Goal: Task Accomplishment & Management: Manage account settings

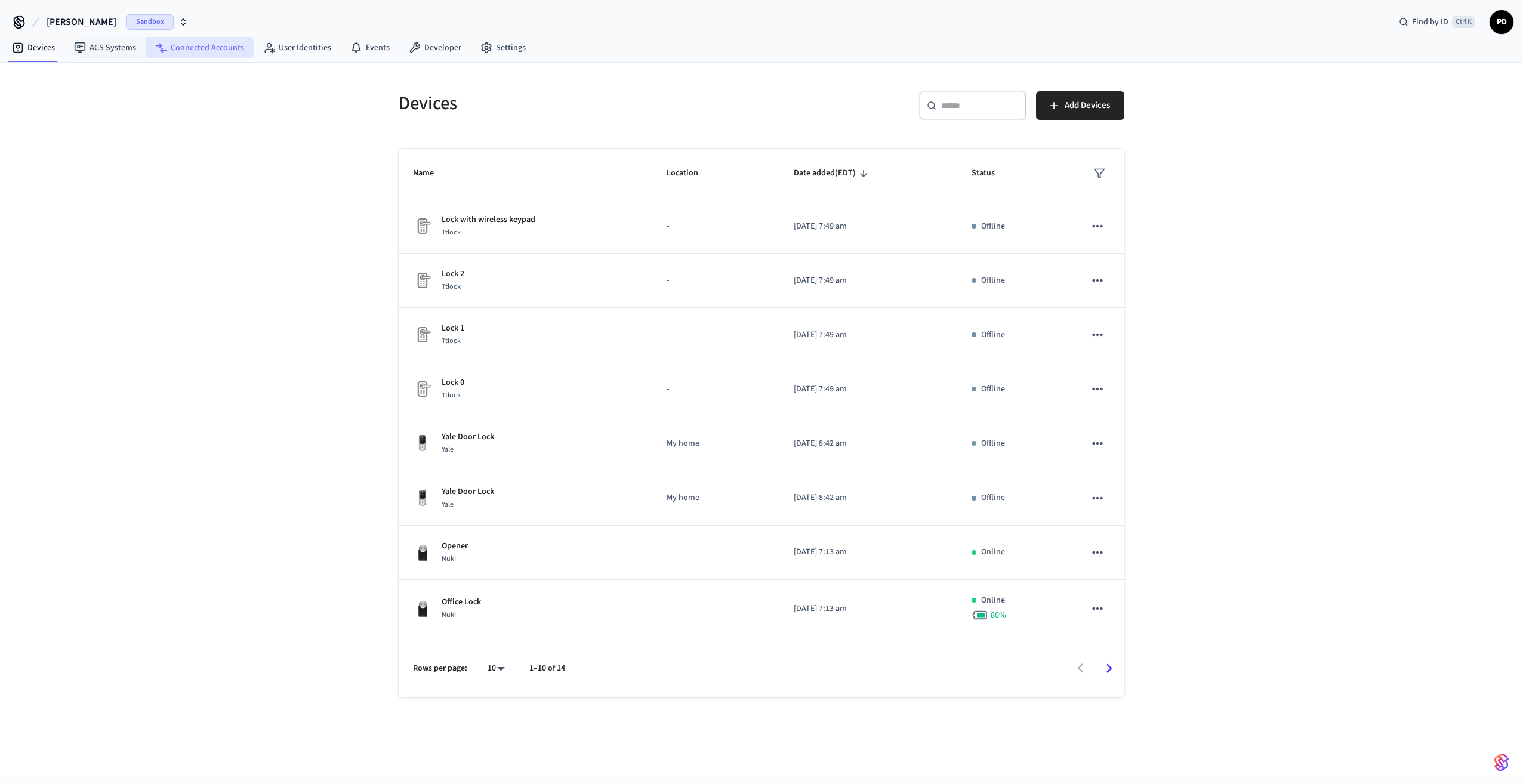
click at [187, 49] on link "Connected Accounts" at bounding box center [199, 47] width 108 height 21
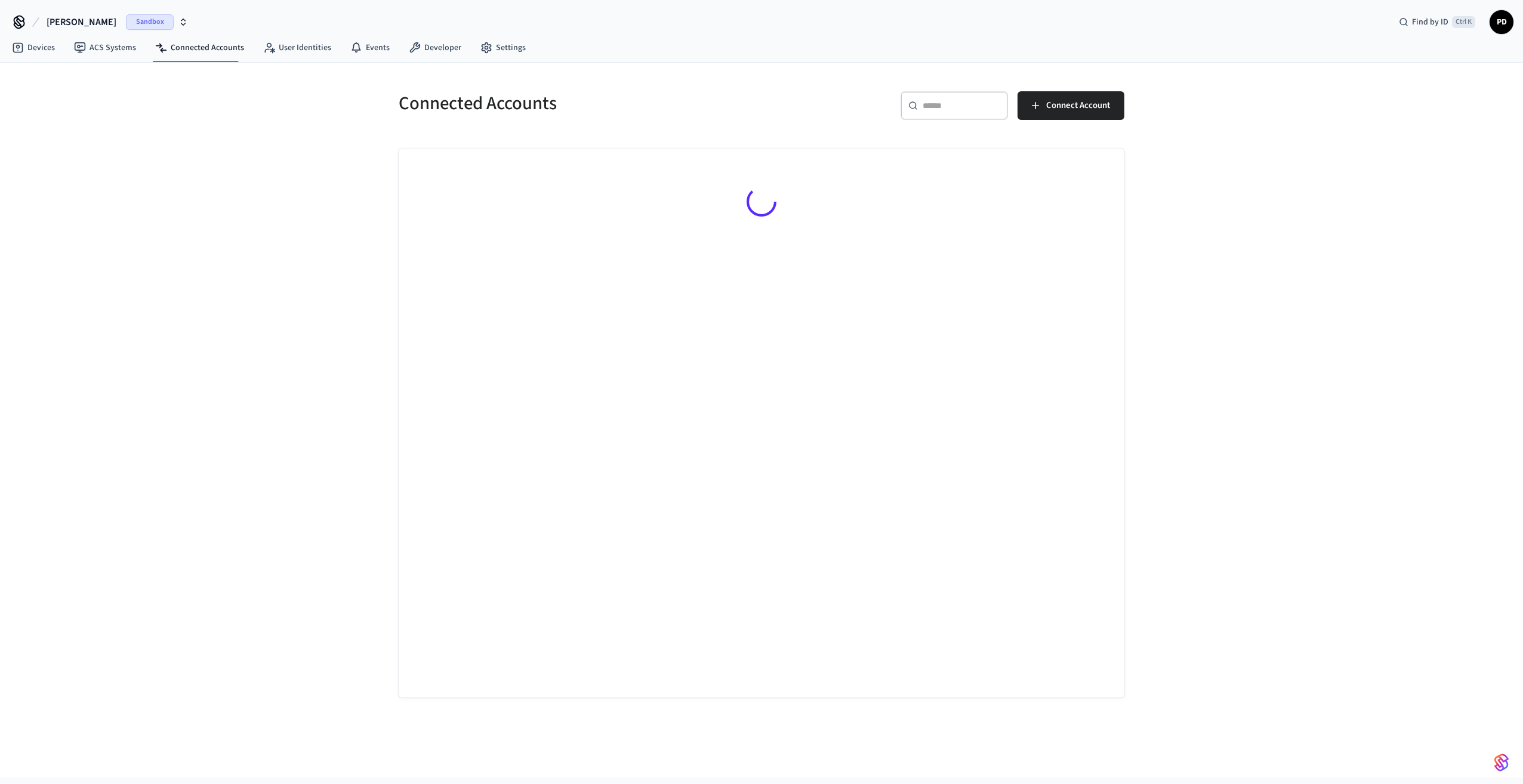
click at [58, 23] on span "[PERSON_NAME]" at bounding box center [82, 22] width 70 height 14
click at [50, 125] on div "qaext Sandbox" at bounding box center [97, 122] width 164 height 16
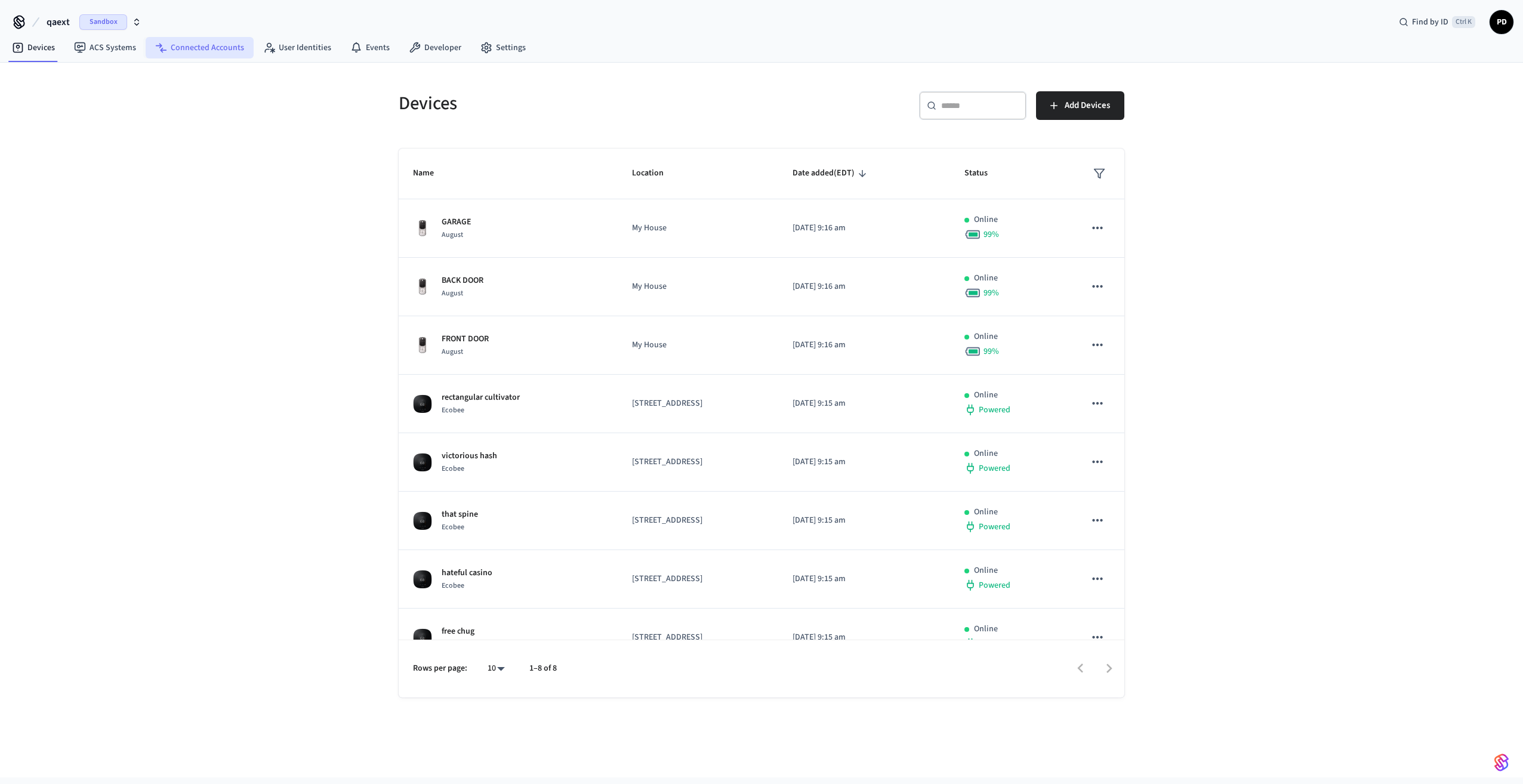
click at [214, 53] on link "Connected Accounts" at bounding box center [199, 47] width 108 height 21
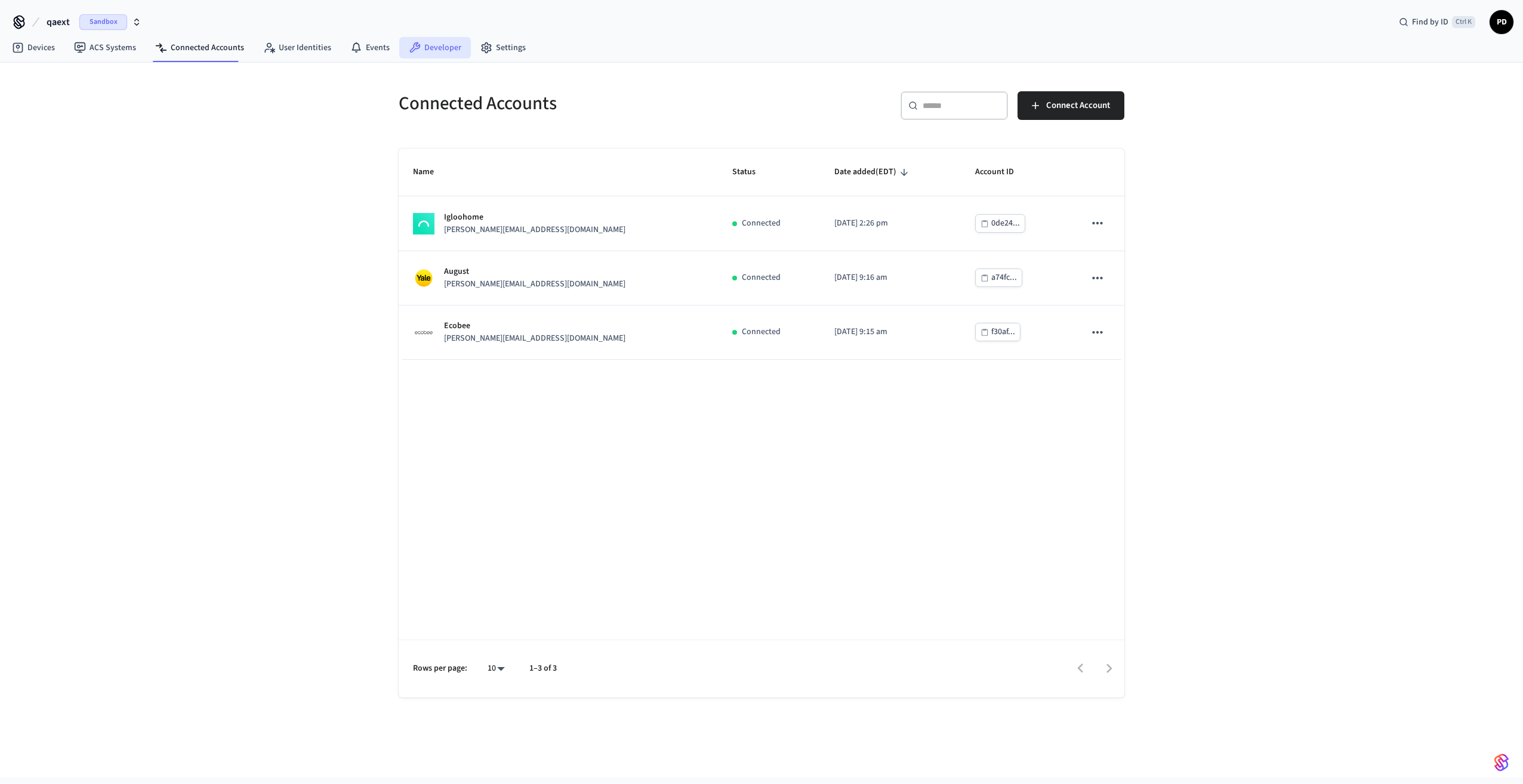
click at [431, 49] on link "Developer" at bounding box center [435, 47] width 71 height 21
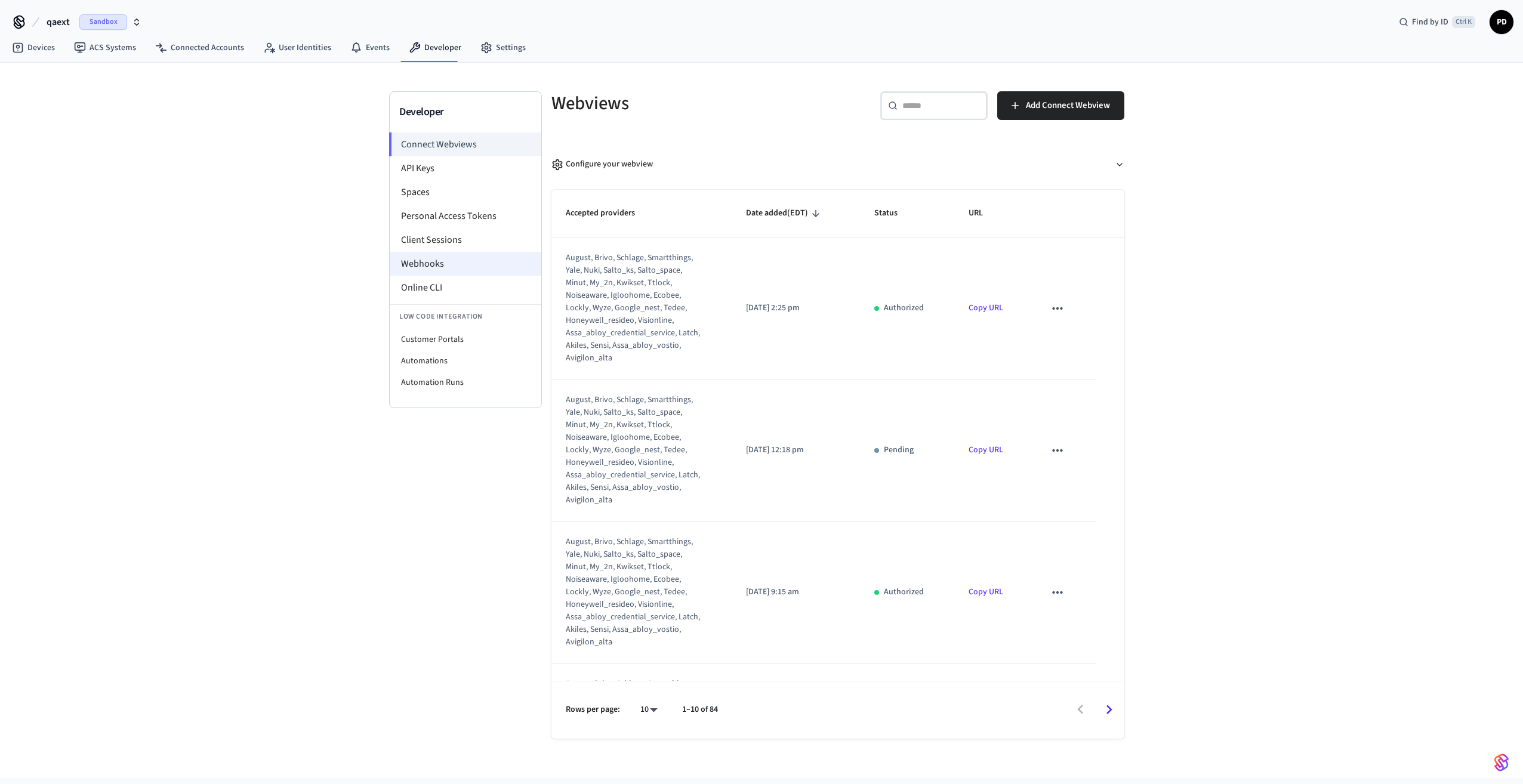
click at [432, 262] on li "Webhooks" at bounding box center [465, 263] width 151 height 24
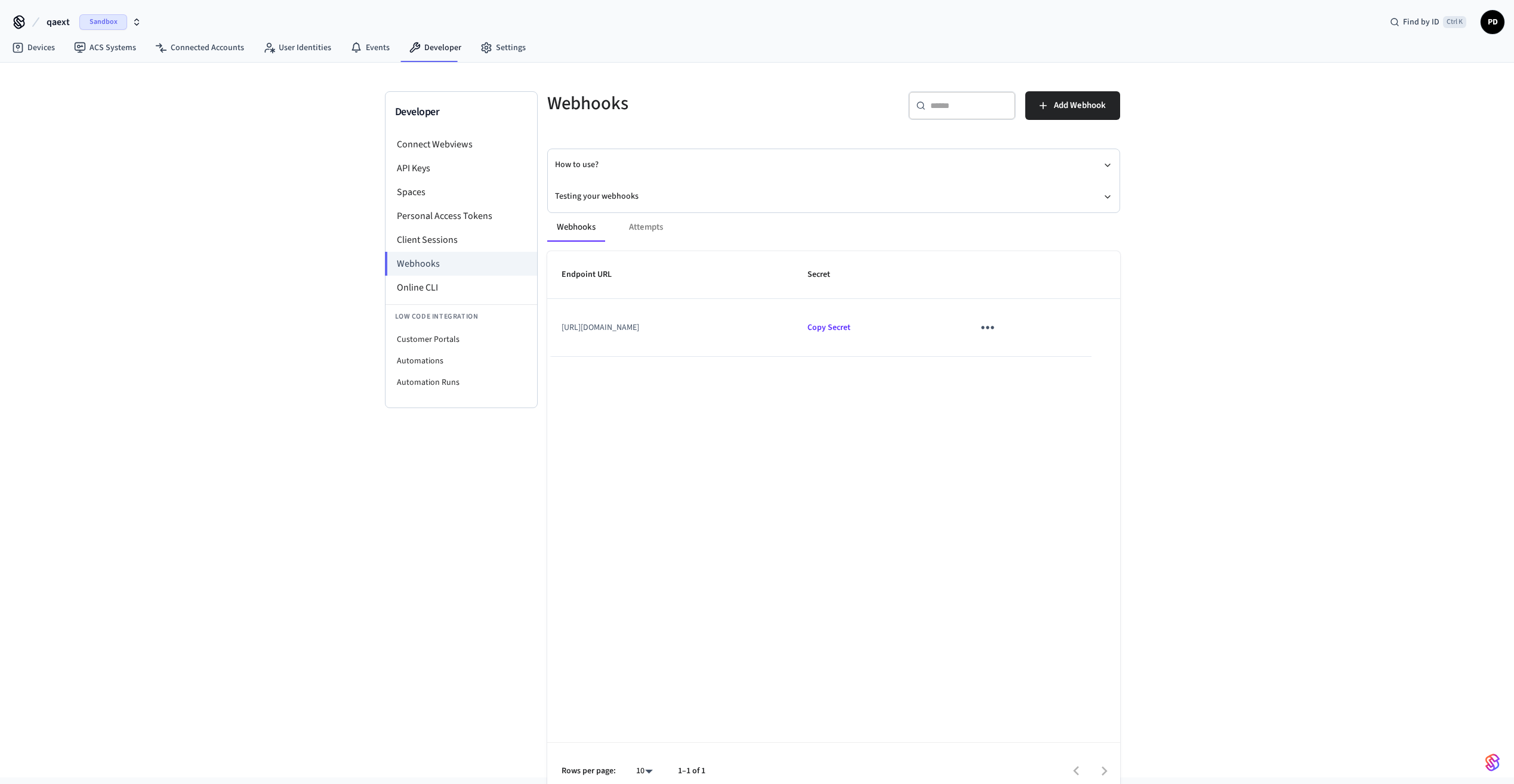
click at [997, 327] on icon "sticky table" at bounding box center [987, 327] width 19 height 19
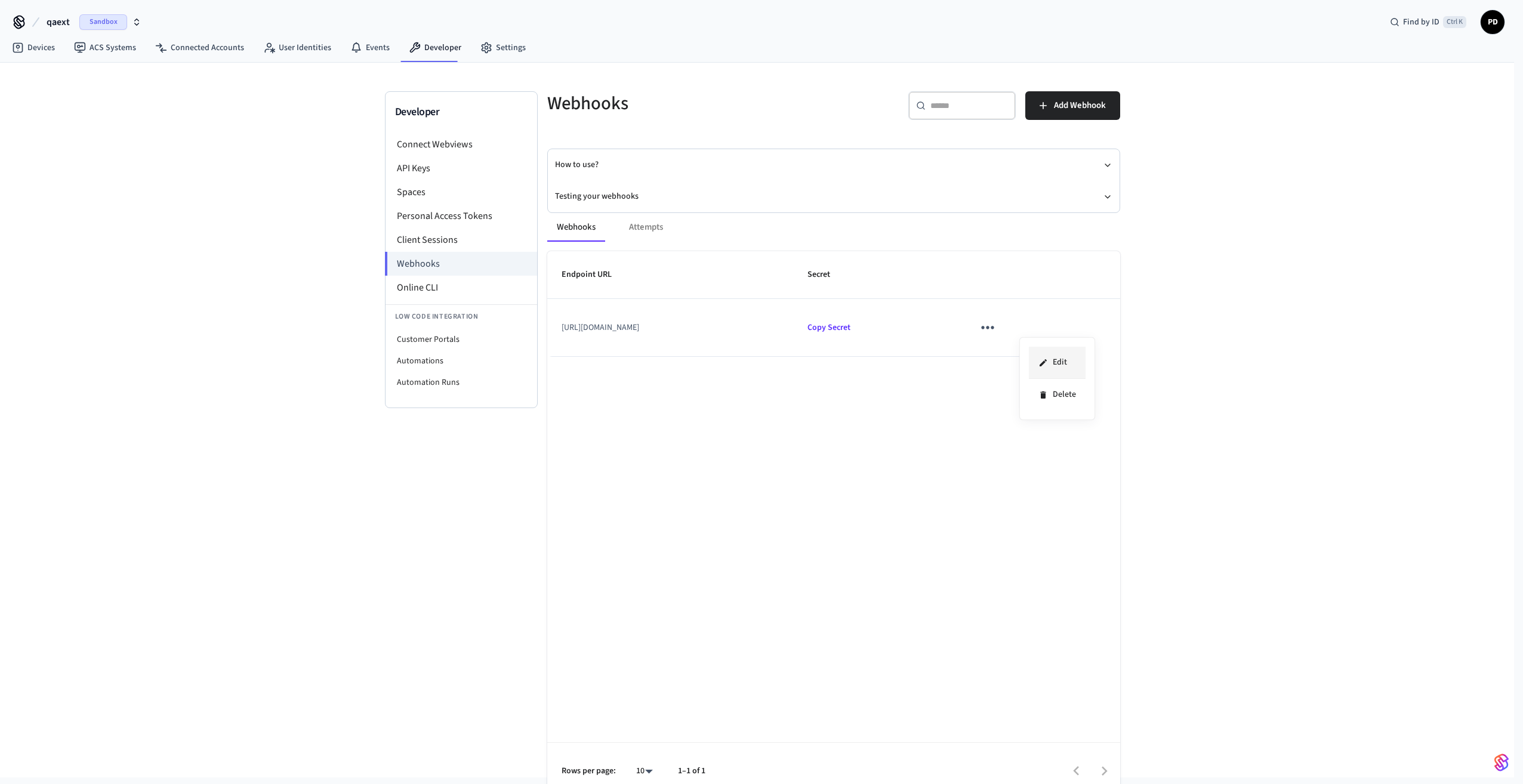
click at [1053, 358] on li "Edit" at bounding box center [1057, 363] width 57 height 32
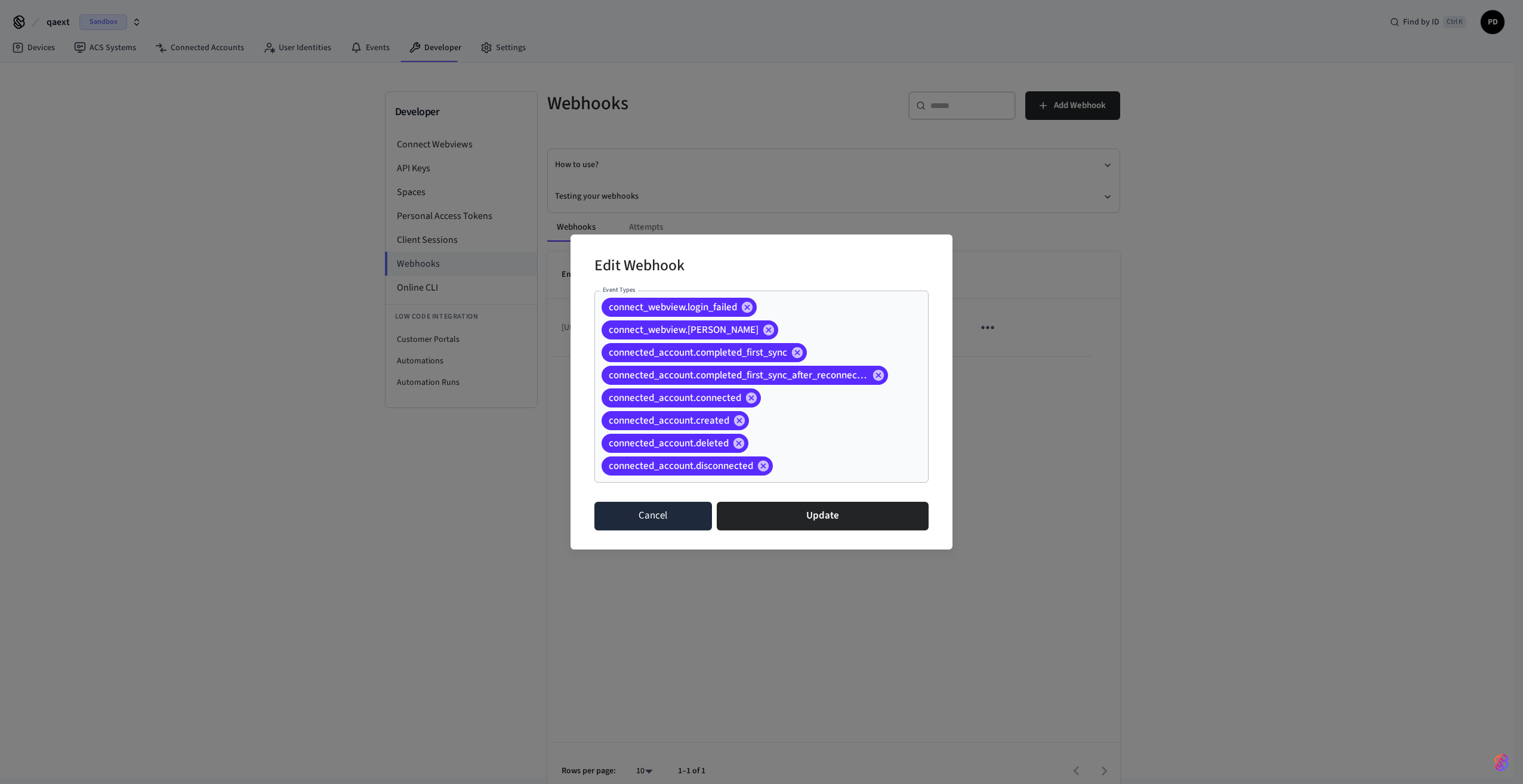
click at [624, 513] on button "Cancel" at bounding box center [653, 516] width 118 height 29
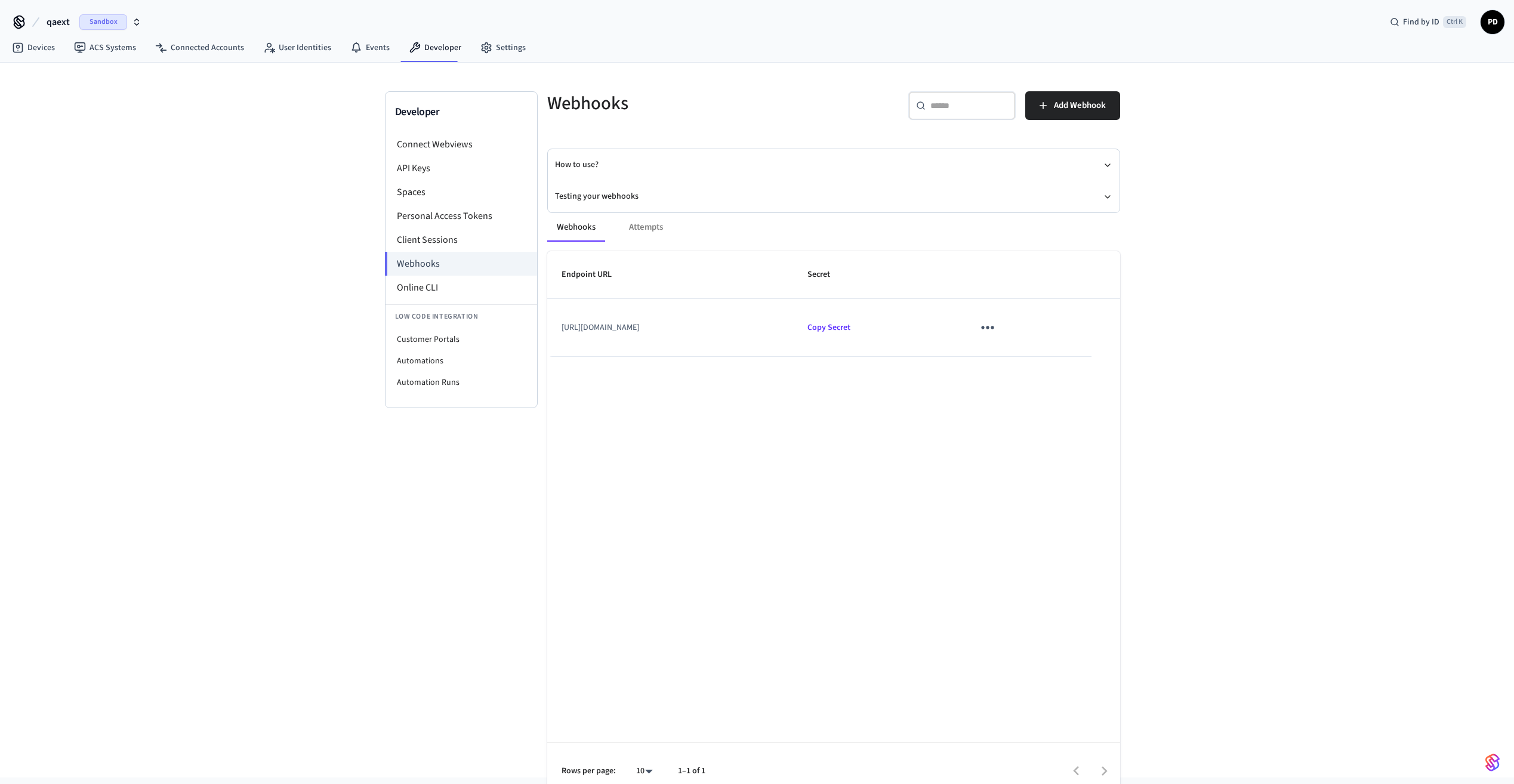
click at [58, 23] on span "qaext" at bounding box center [58, 22] width 23 height 14
click at [51, 147] on span "qaext-prod" at bounding box center [35, 145] width 40 height 12
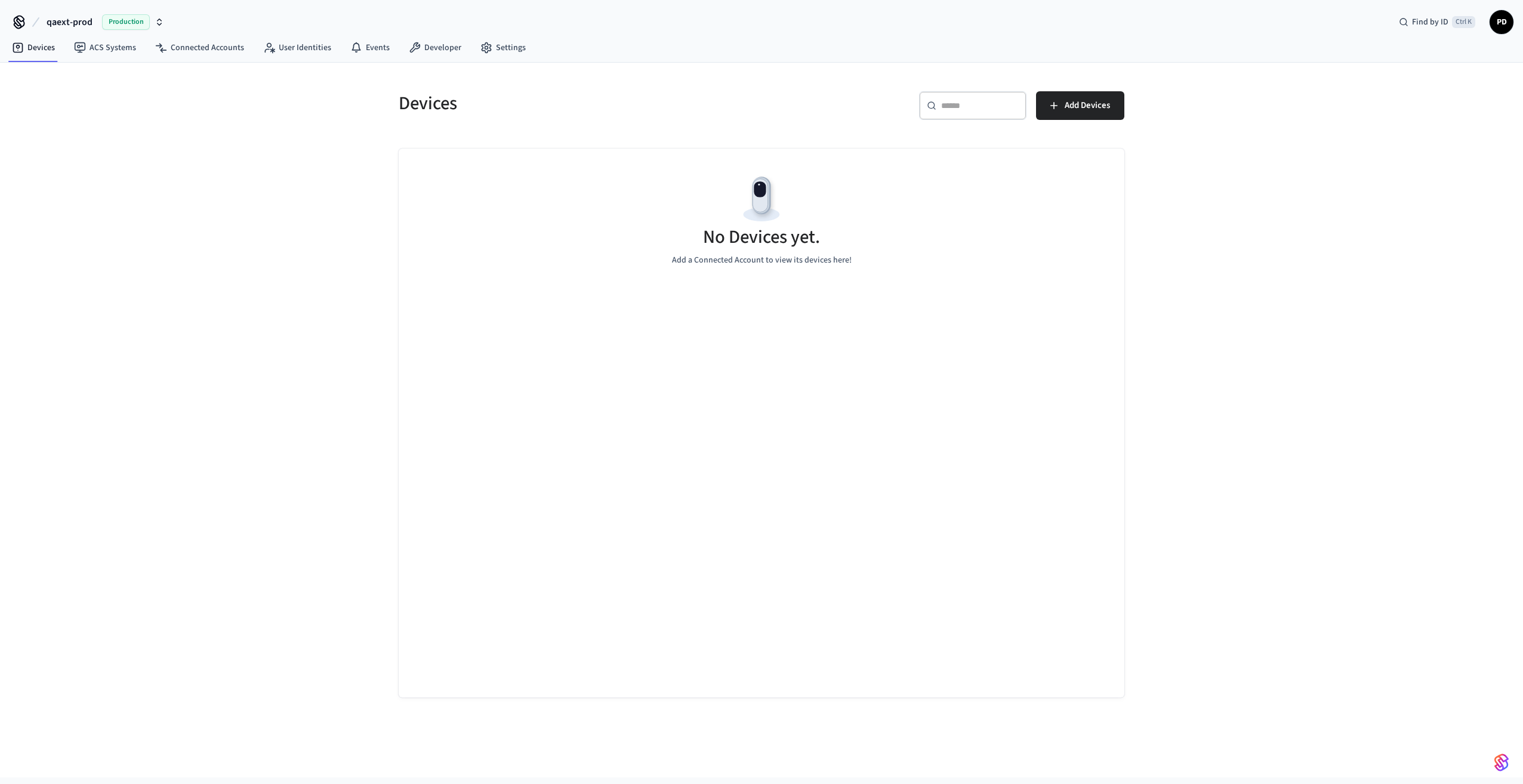
click at [58, 25] on span "qaext-prod" at bounding box center [69, 22] width 46 height 14
click at [51, 124] on div "qaext Sandbox" at bounding box center [97, 122] width 164 height 16
click at [484, 45] on icon at bounding box center [486, 48] width 9 height 10
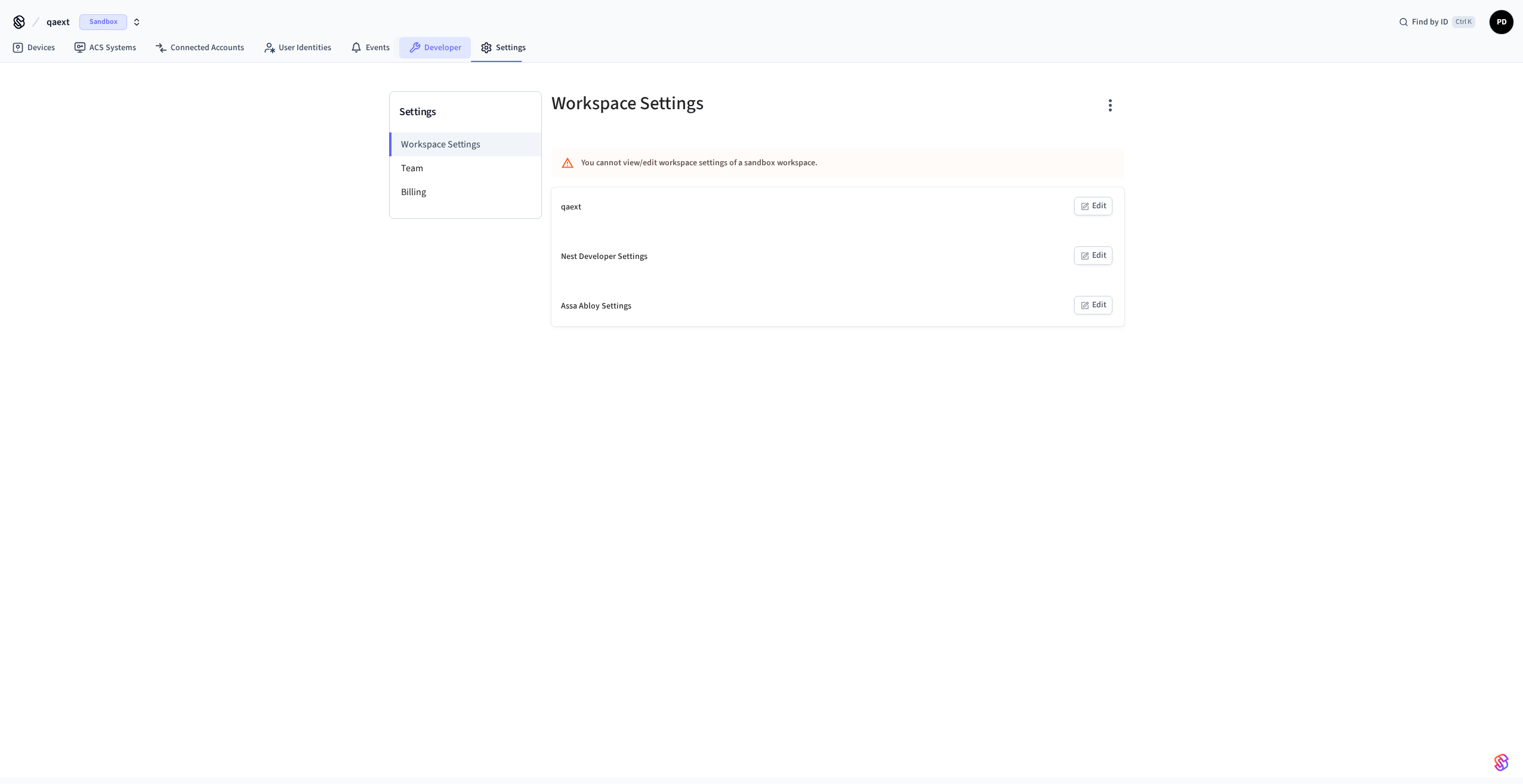
click at [430, 47] on link "Developer" at bounding box center [435, 47] width 71 height 21
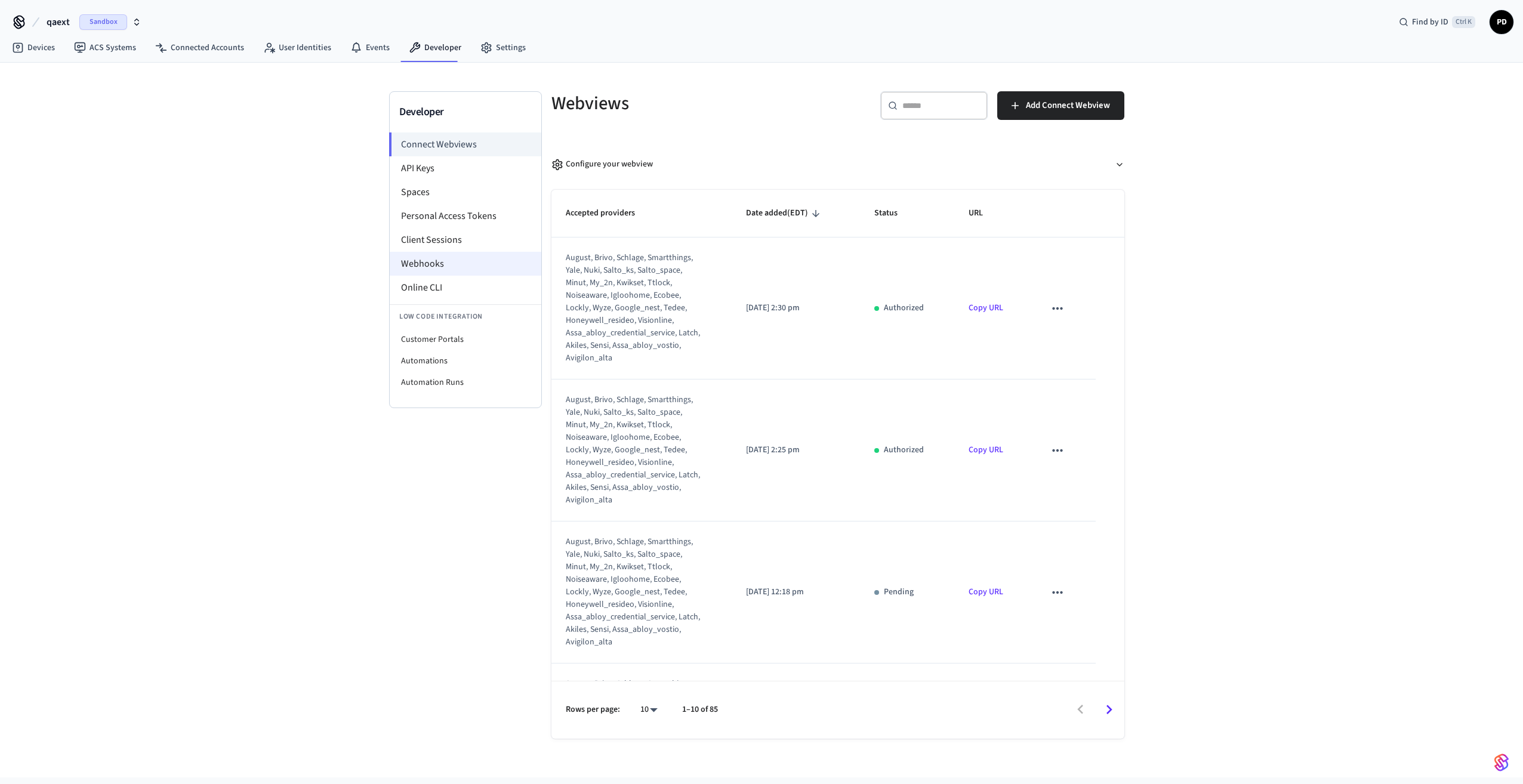
click at [412, 256] on li "Webhooks" at bounding box center [465, 263] width 151 height 24
